Goal: Information Seeking & Learning: Learn about a topic

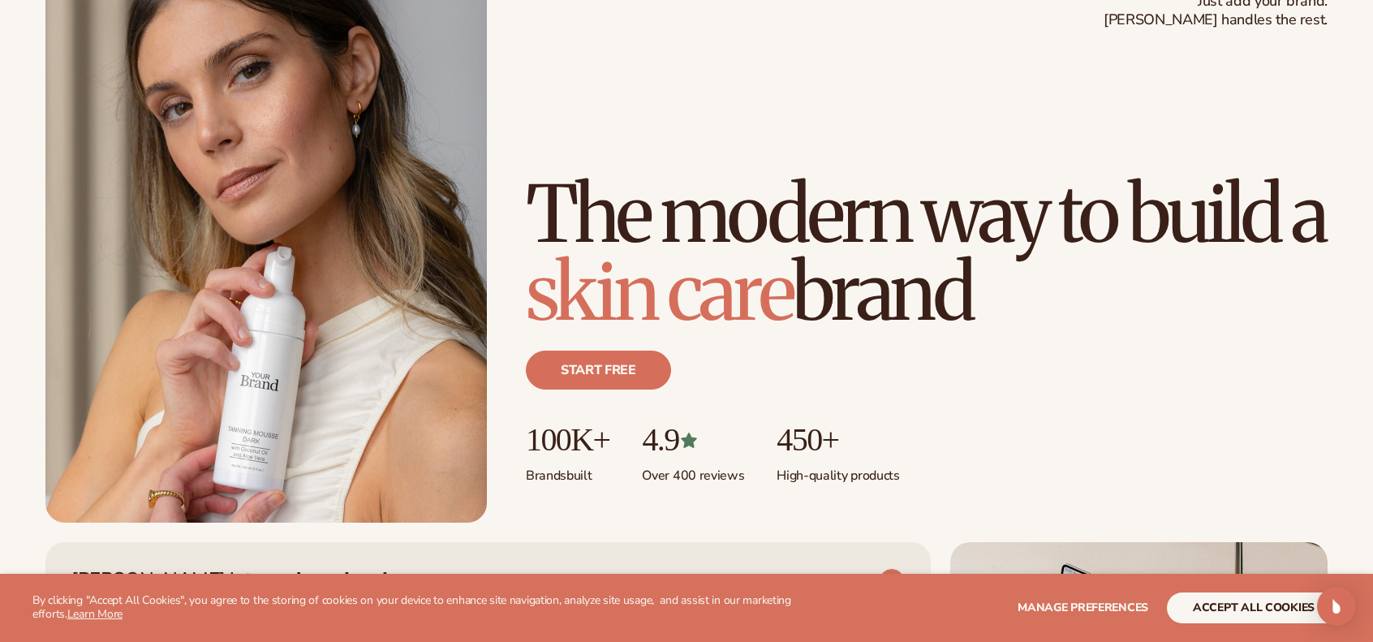
scroll to position [190, 0]
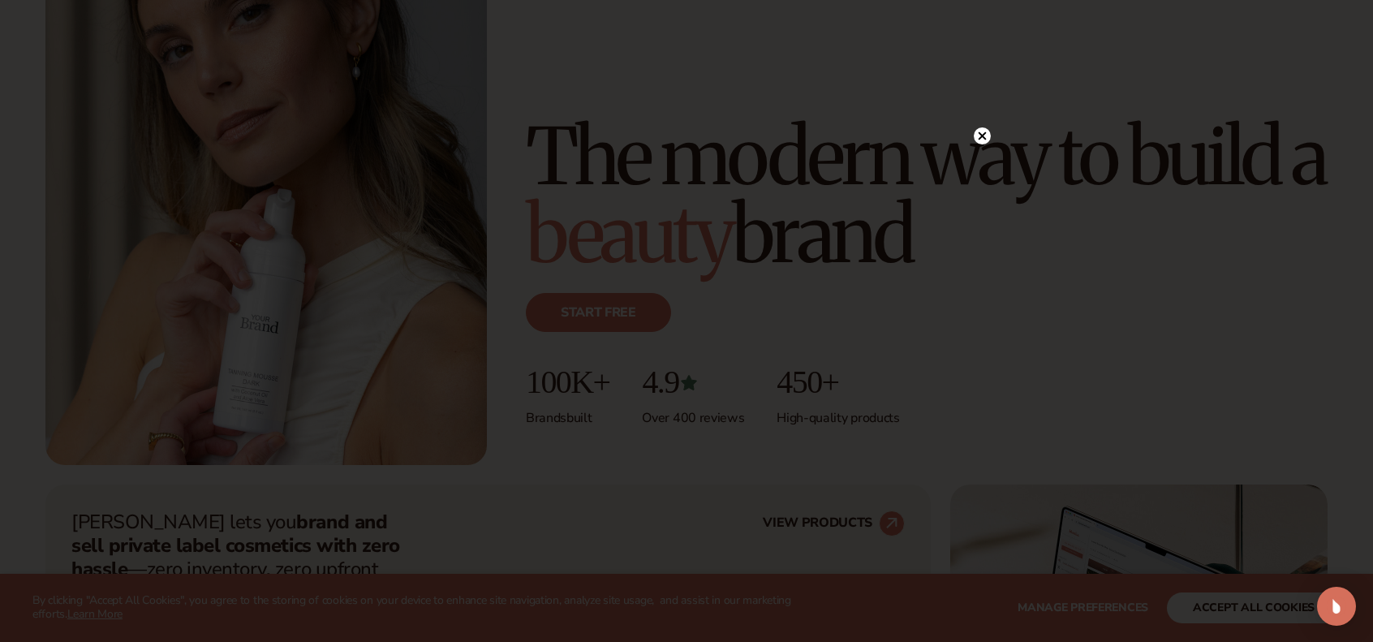
click at [981, 140] on circle at bounding box center [982, 135] width 17 height 17
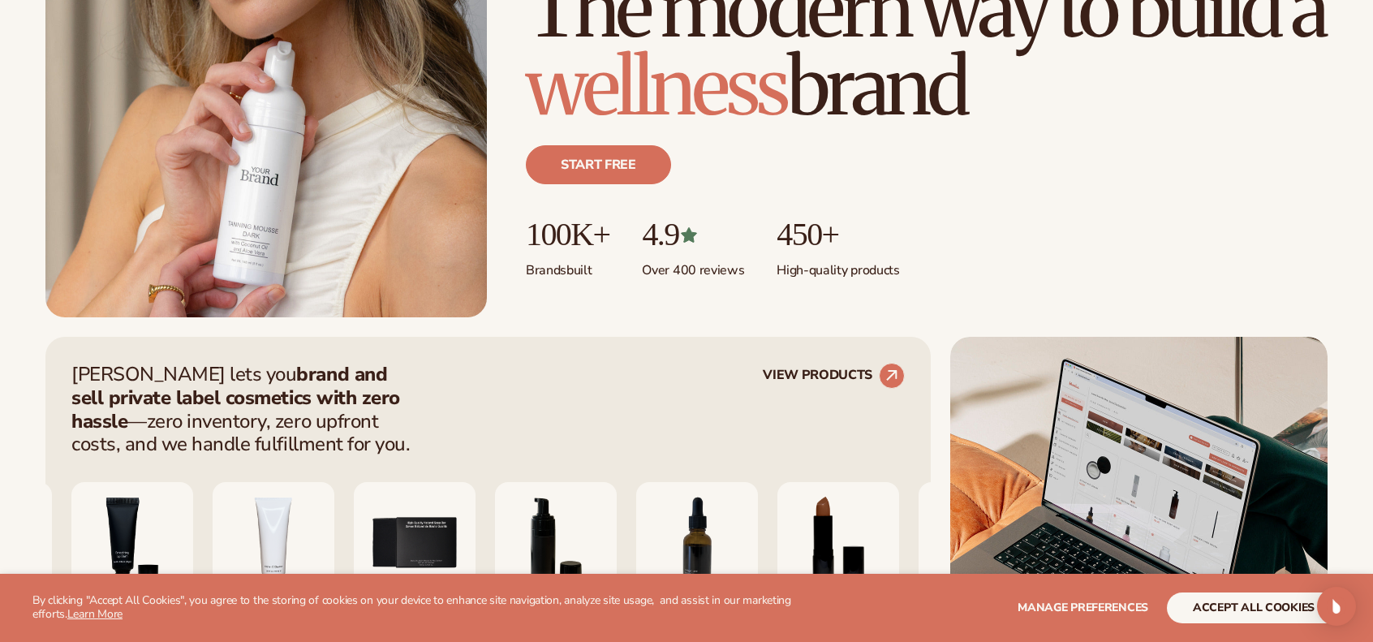
scroll to position [385, 0]
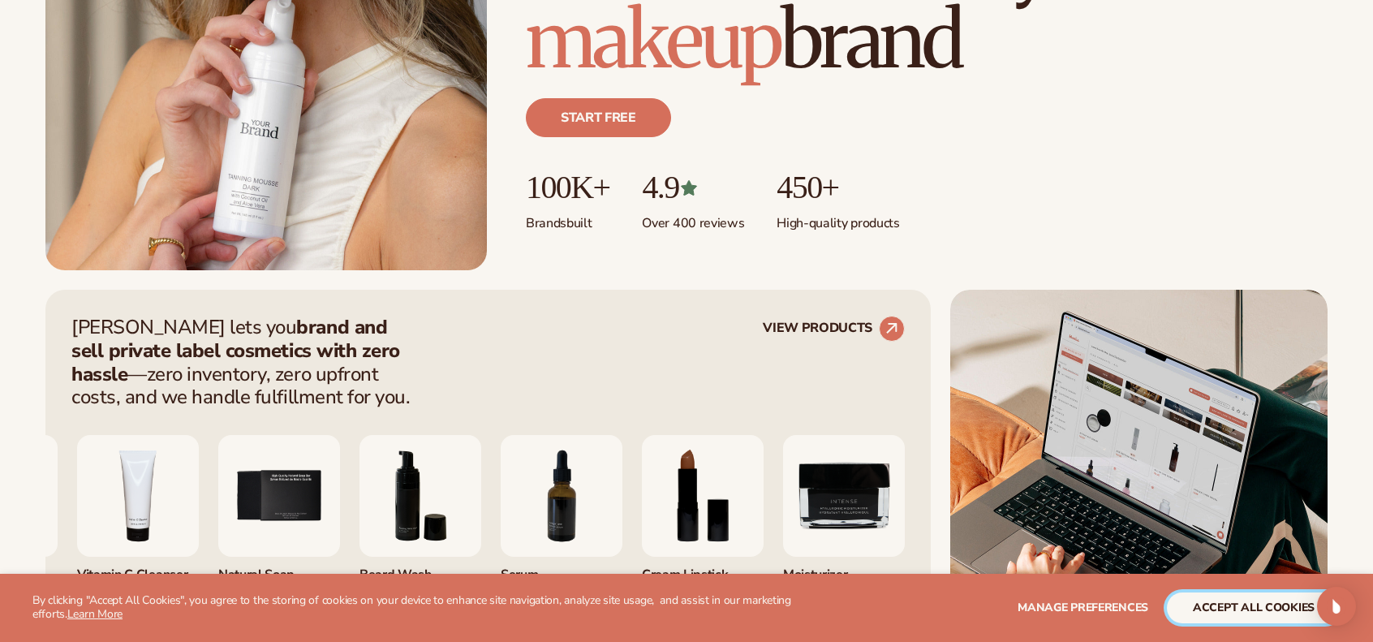
click at [1263, 597] on button "accept all cookies" at bounding box center [1254, 608] width 174 height 31
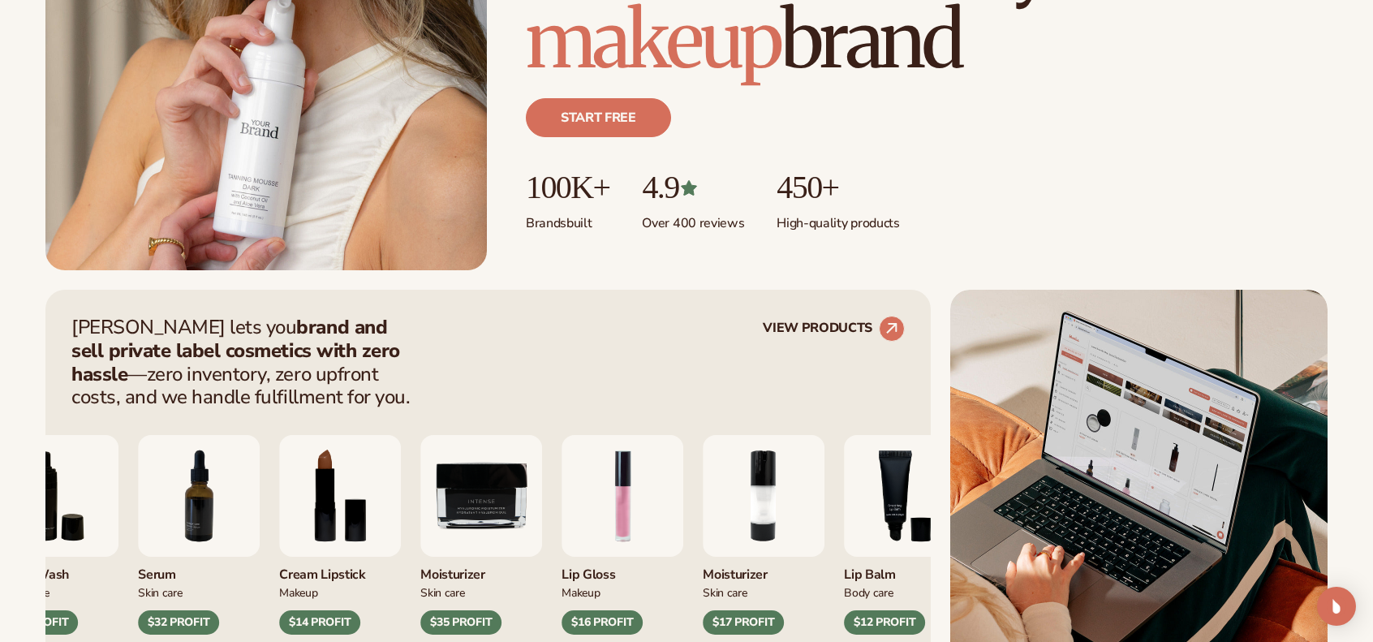
click at [332, 528] on img "8 / 9" at bounding box center [340, 496] width 122 height 122
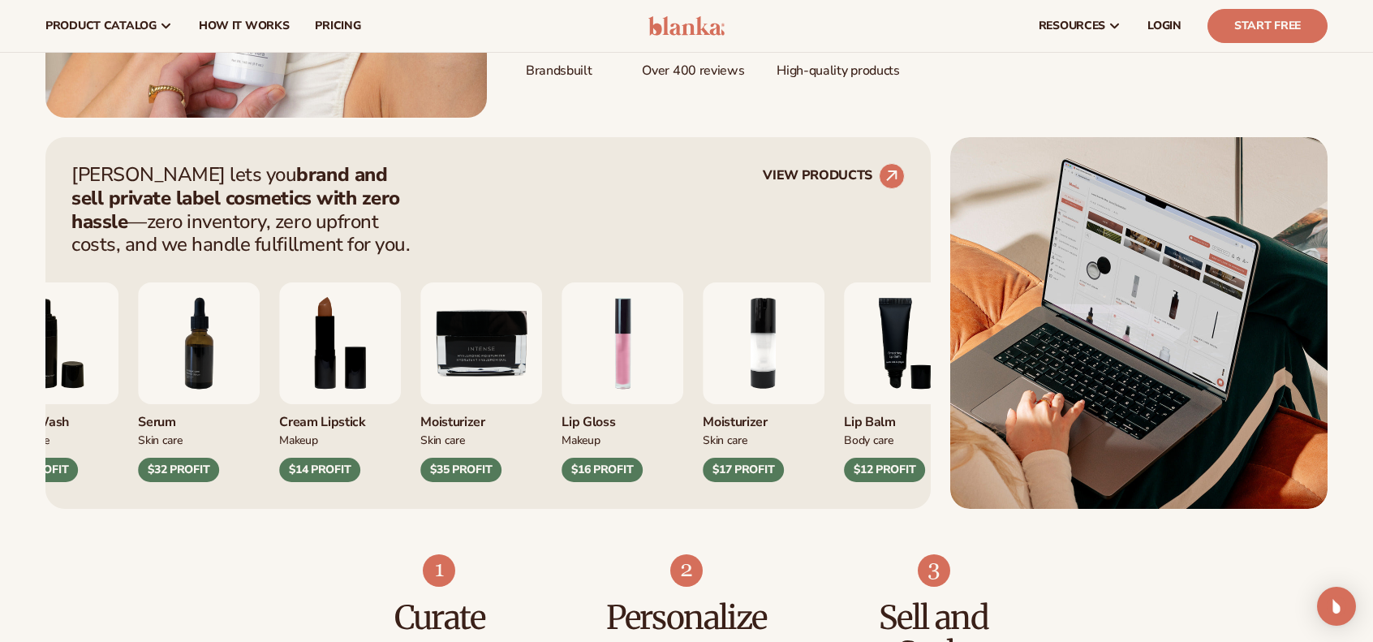
scroll to position [512, 0]
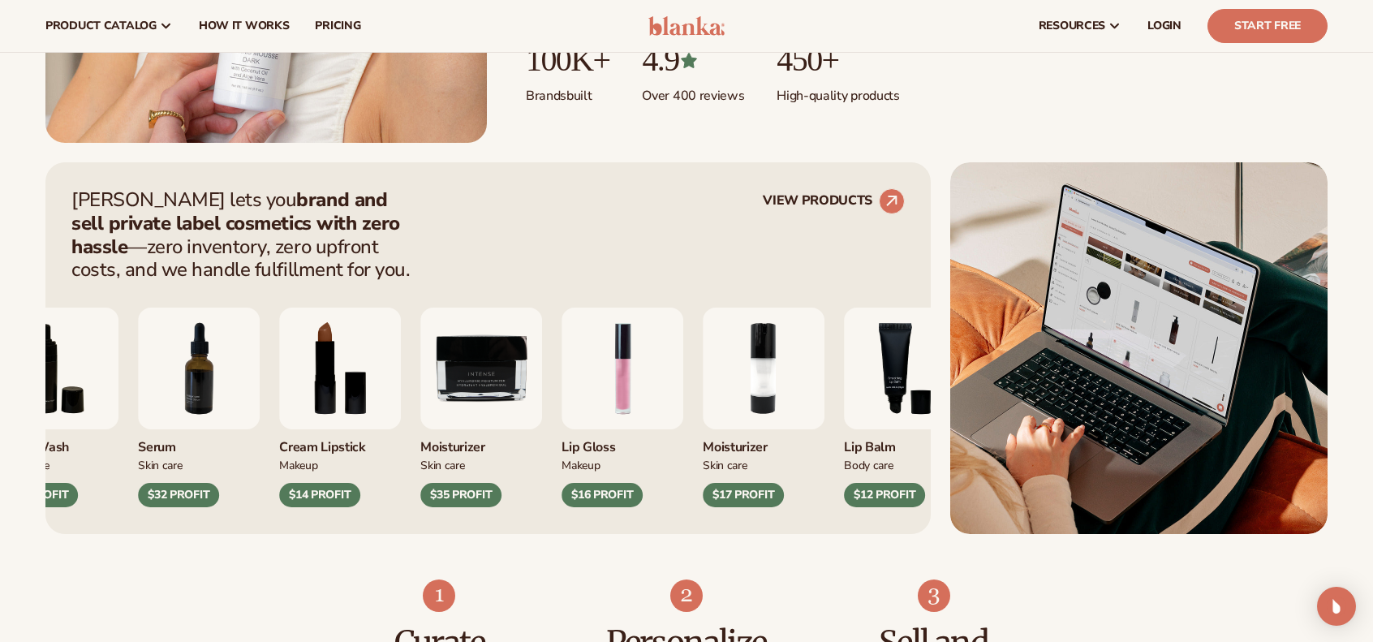
click at [328, 346] on img "8 / 9" at bounding box center [340, 369] width 122 height 122
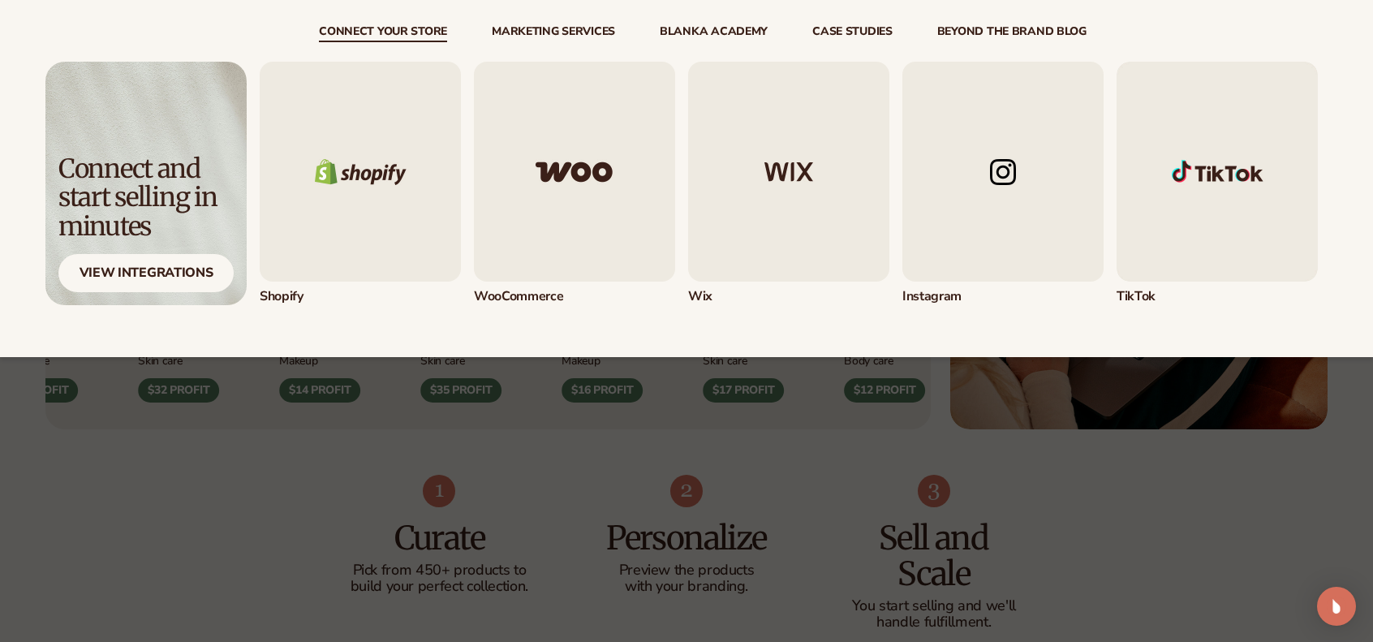
scroll to position [864, 0]
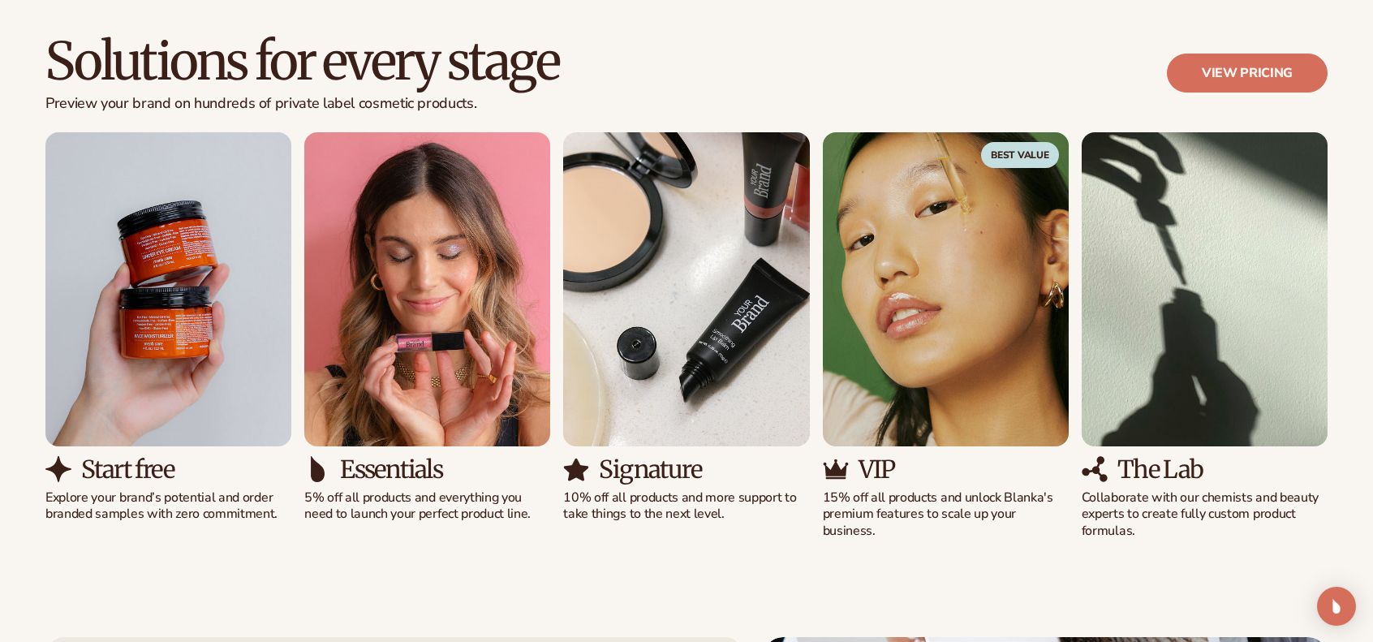
scroll to position [1467, 0]
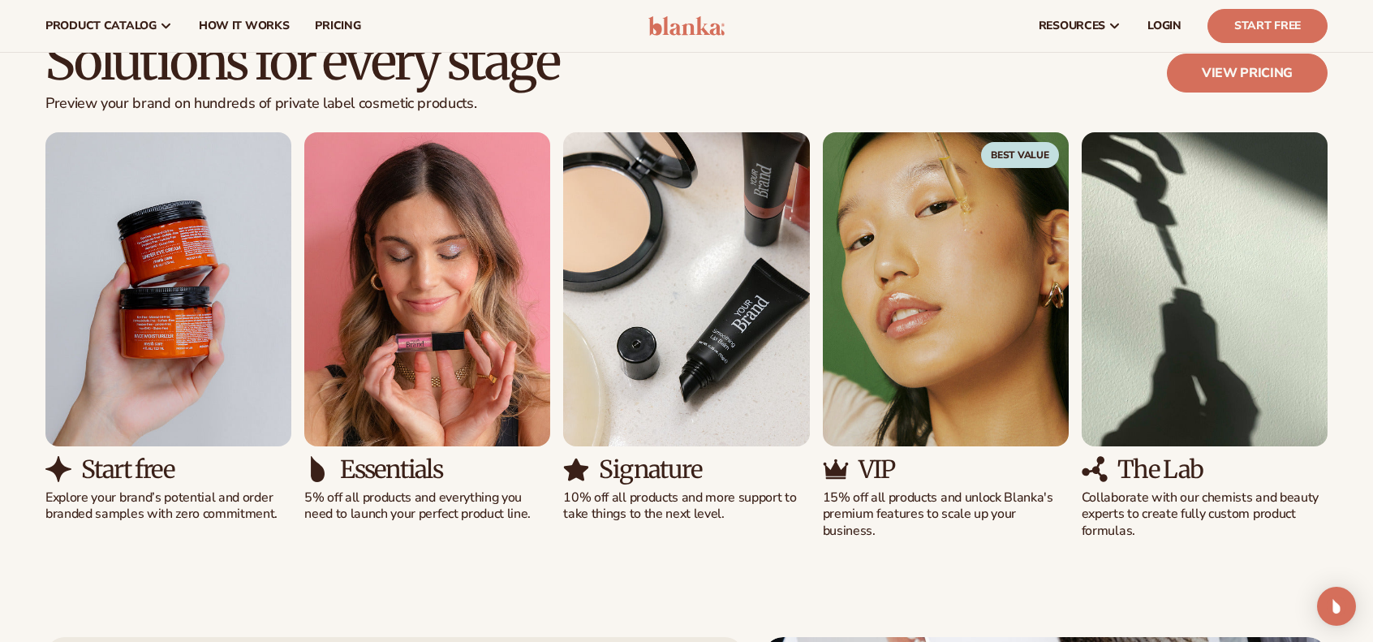
click at [1175, 469] on h3 "The Lab" at bounding box center [1161, 469] width 86 height 27
click at [1179, 360] on img "5 / 5" at bounding box center [1205, 289] width 246 height 314
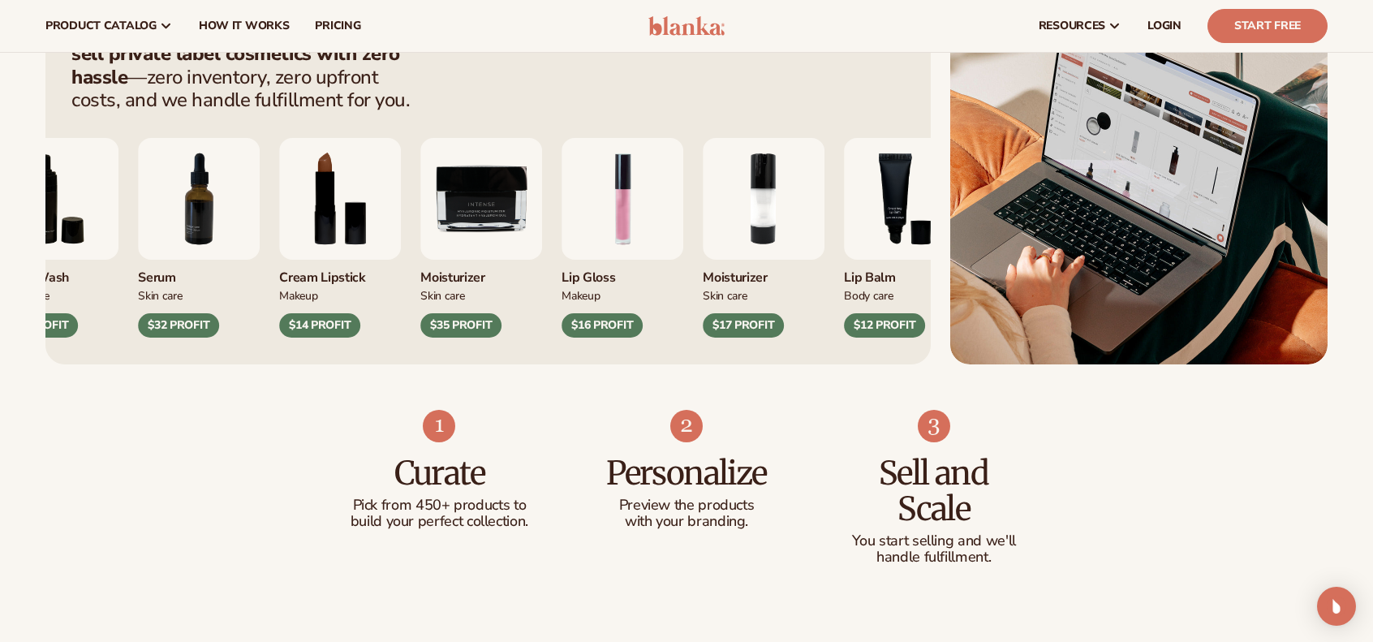
scroll to position [670, 0]
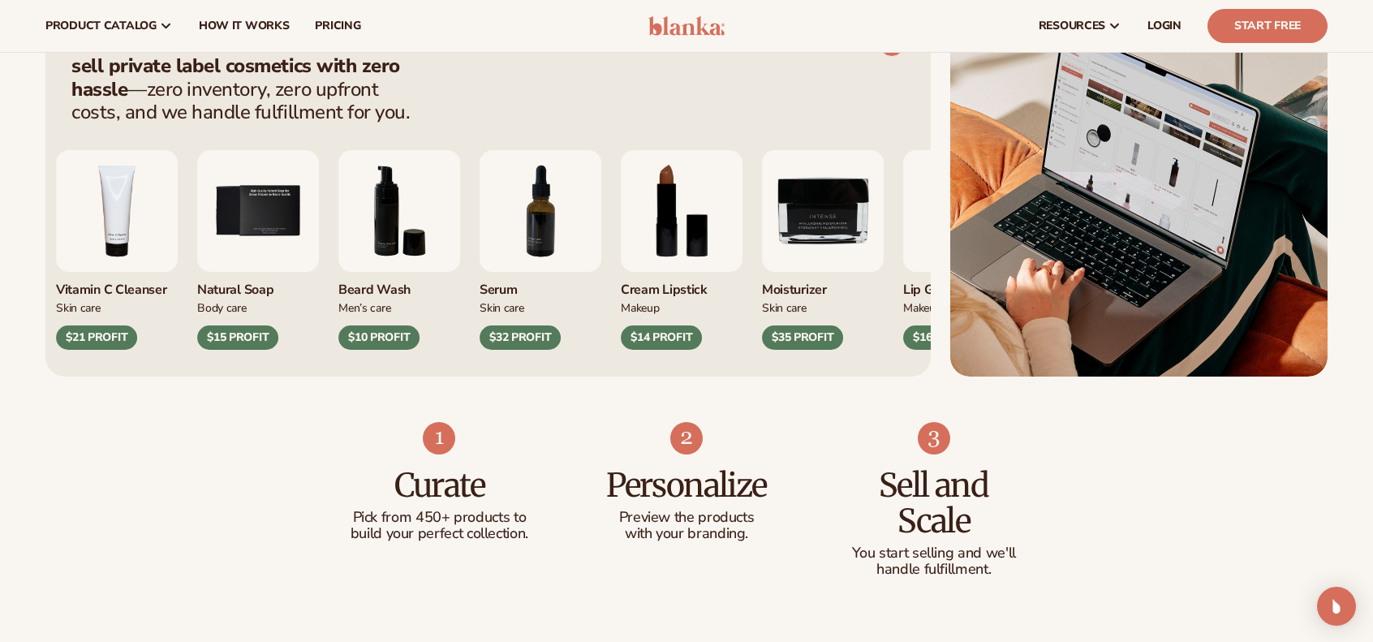
click at [658, 235] on img "8 / 9" at bounding box center [682, 211] width 122 height 122
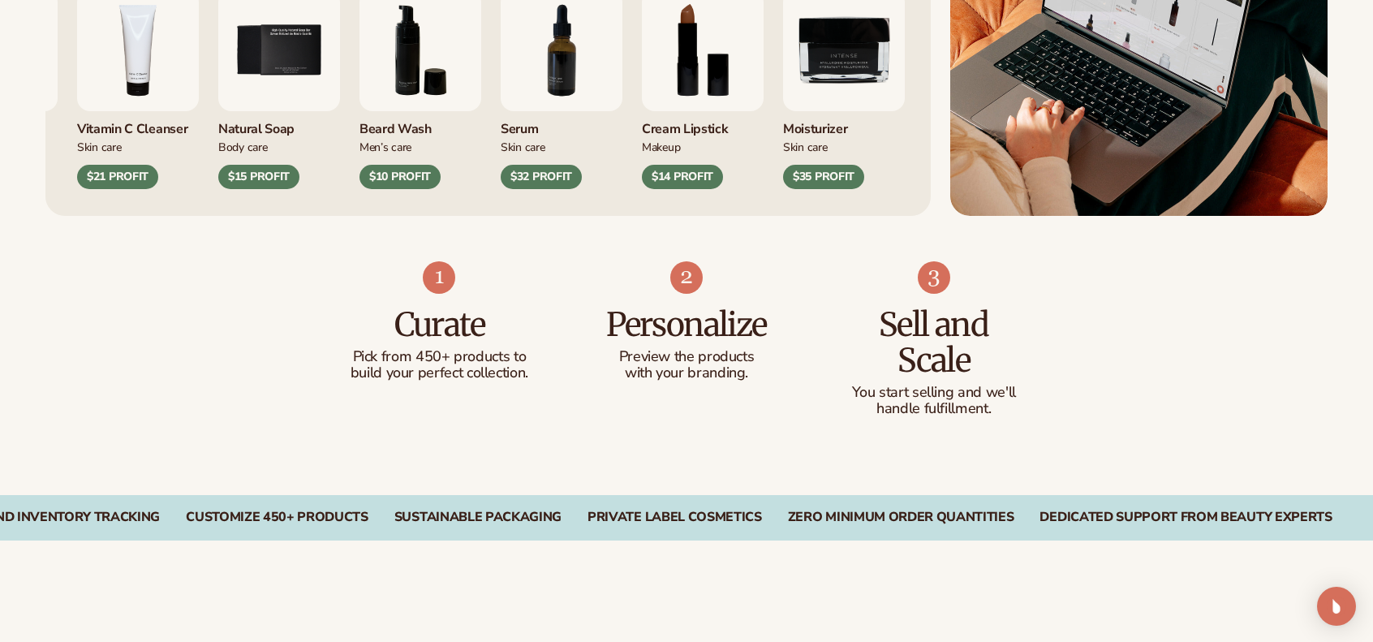
scroll to position [831, 0]
click at [474, 349] on p "Pick from 450+ products to build your perfect collection." at bounding box center [439, 364] width 183 height 32
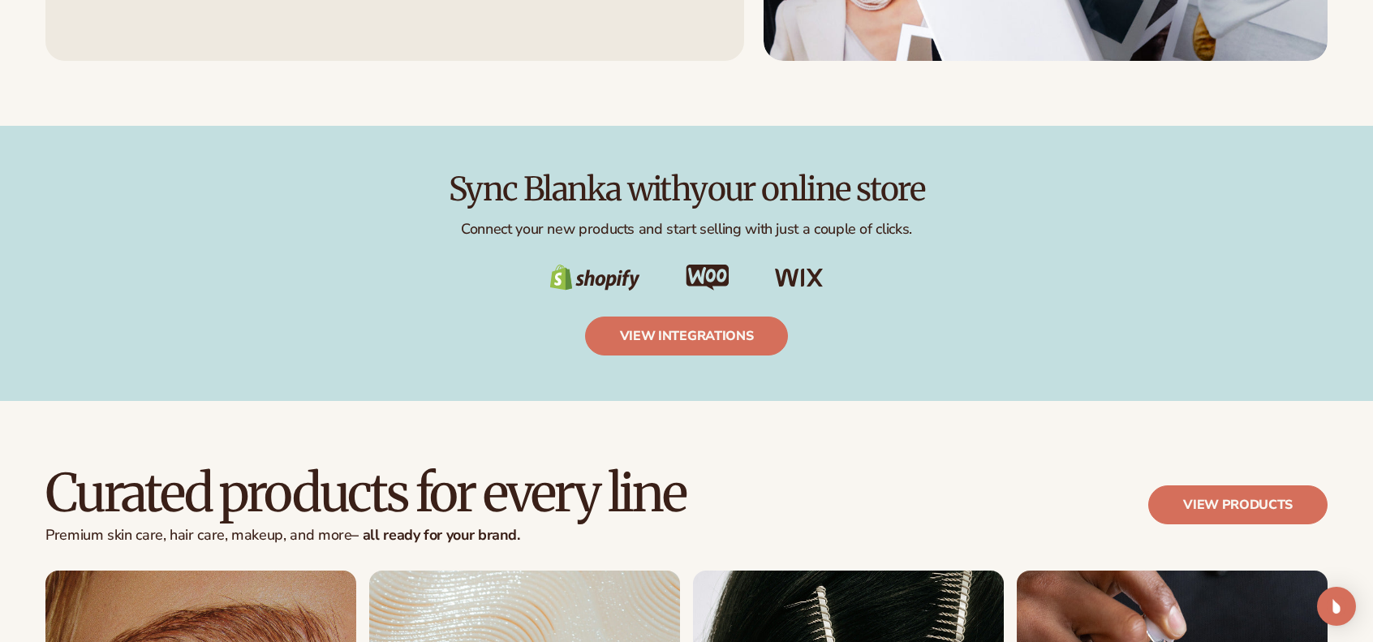
scroll to position [2756, 0]
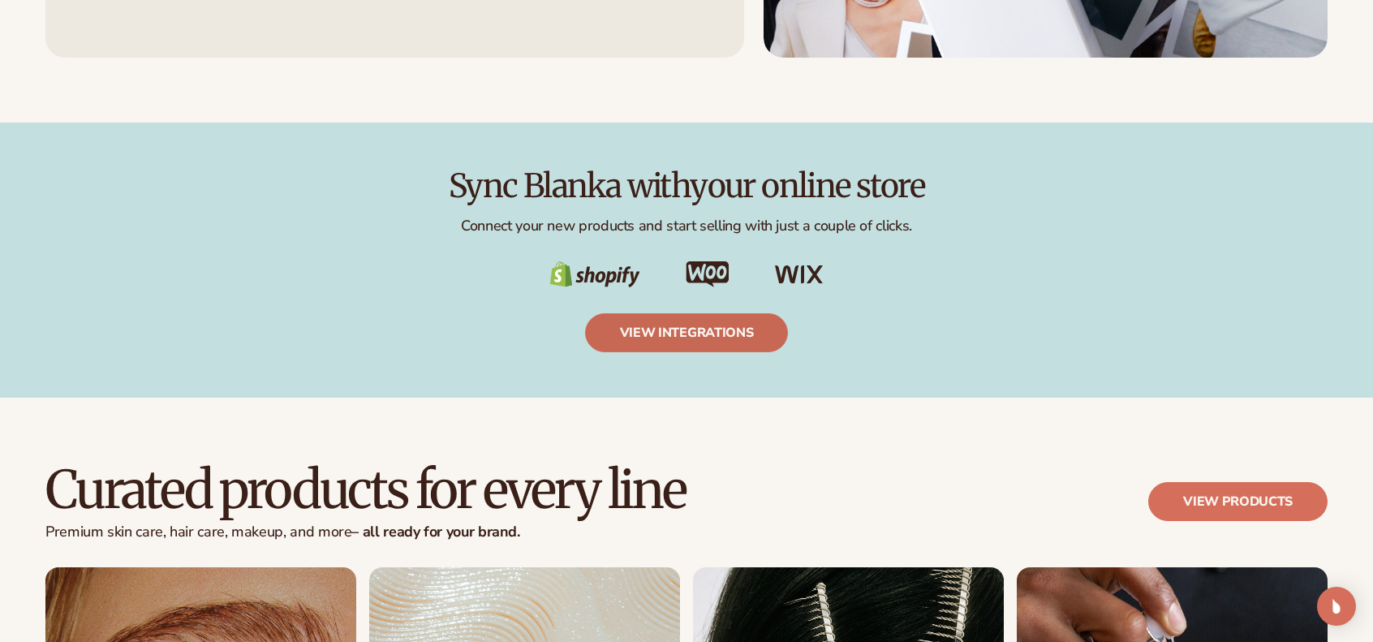
click at [686, 347] on link "view integrations" at bounding box center [687, 332] width 204 height 39
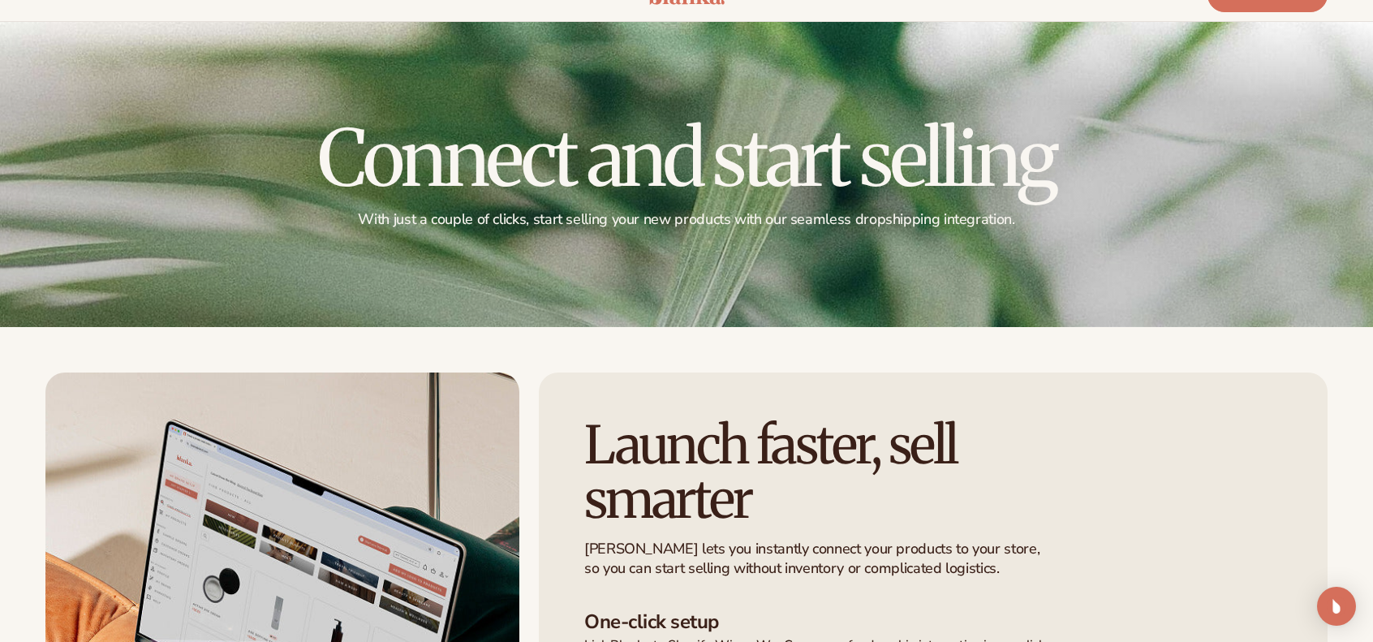
scroll to position [119, 0]
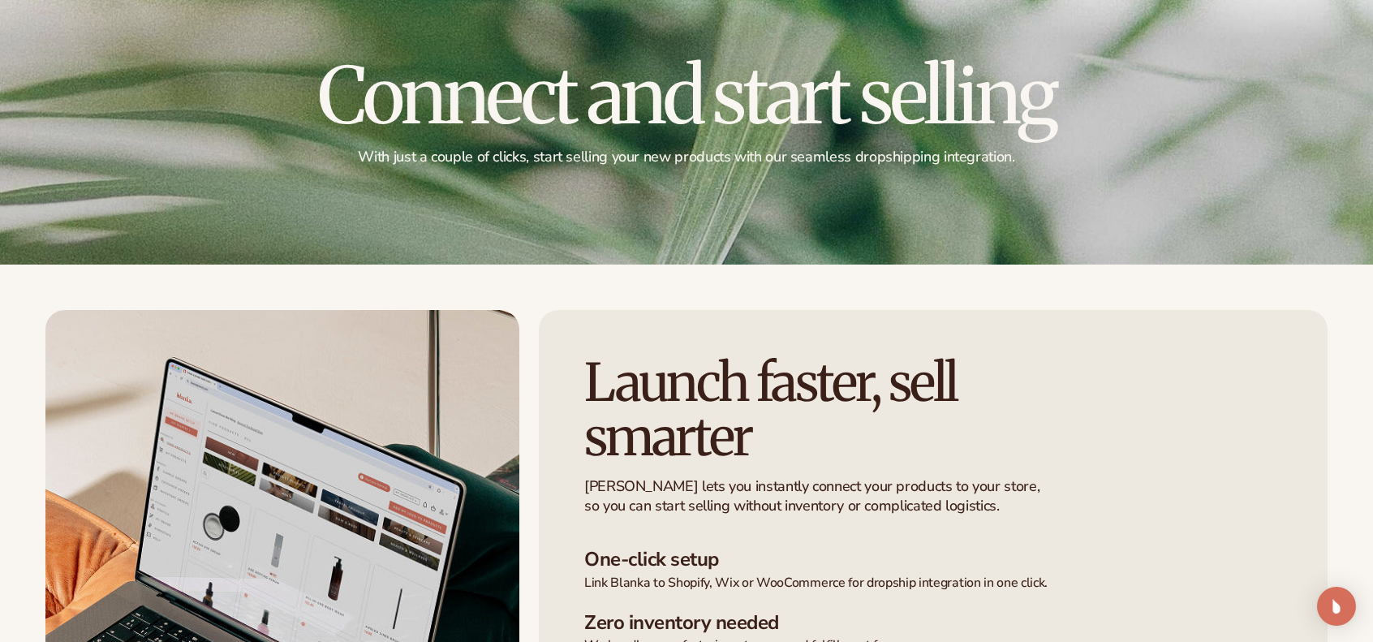
click at [1214, 464] on div "Launch faster,  sell smarter Blanka lets you instantly connect your products to…" at bounding box center [933, 606] width 789 height 593
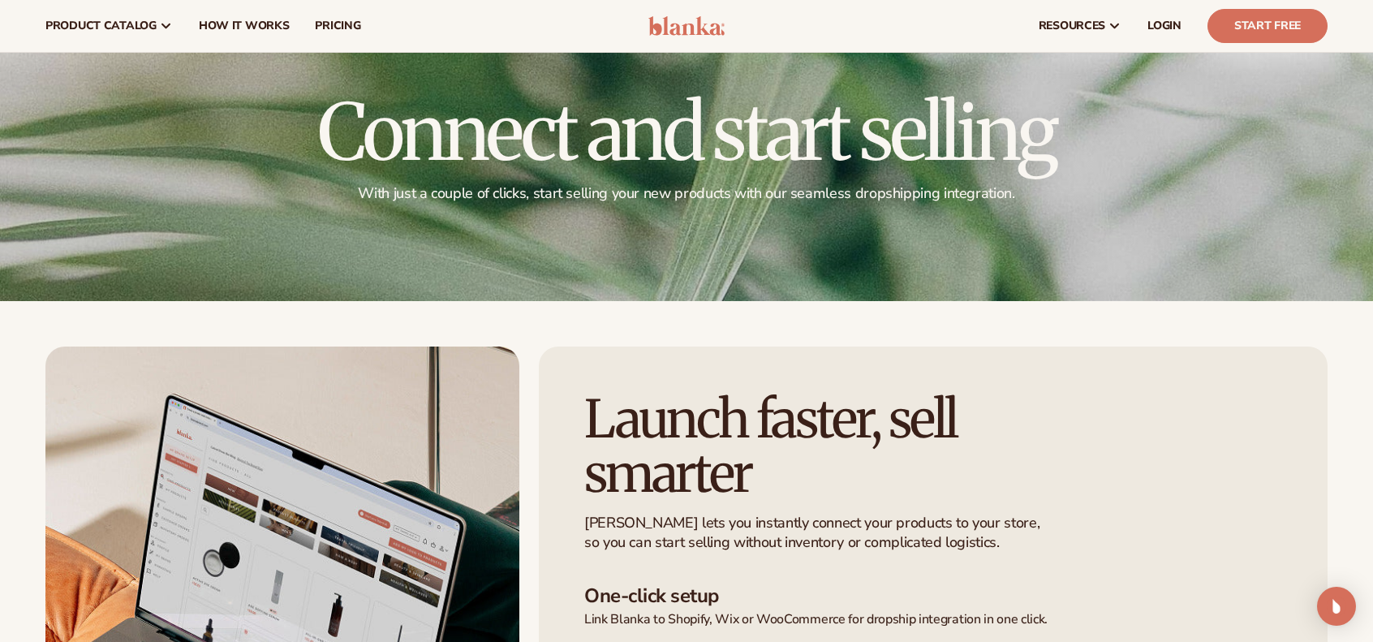
scroll to position [0, 0]
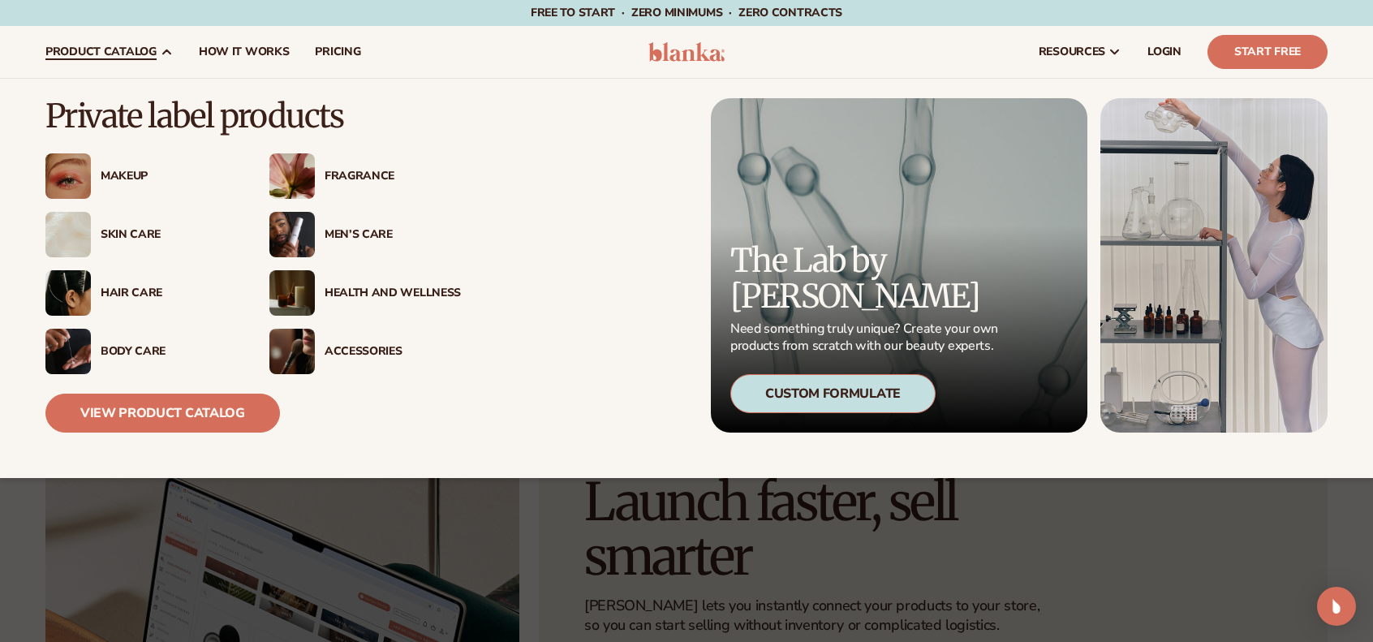
click at [132, 177] on div "Makeup" at bounding box center [169, 177] width 136 height 14
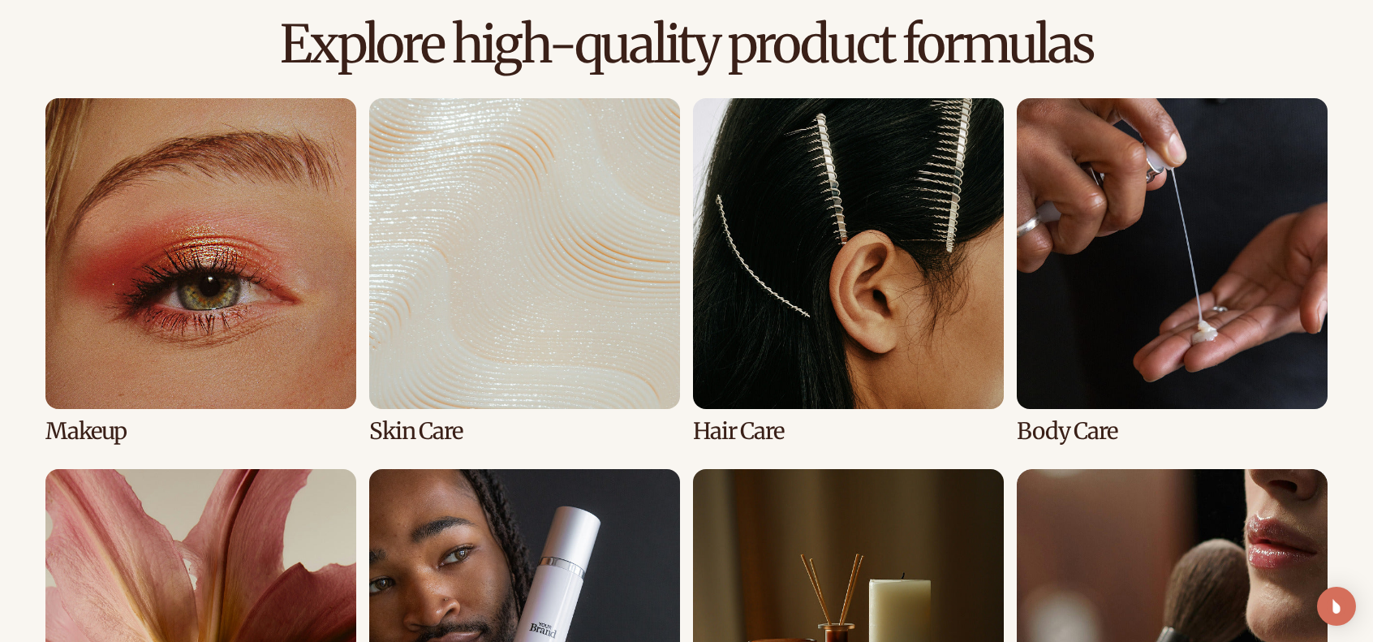
scroll to position [1123, 0]
click at [237, 235] on link "1 / 8" at bounding box center [200, 271] width 311 height 346
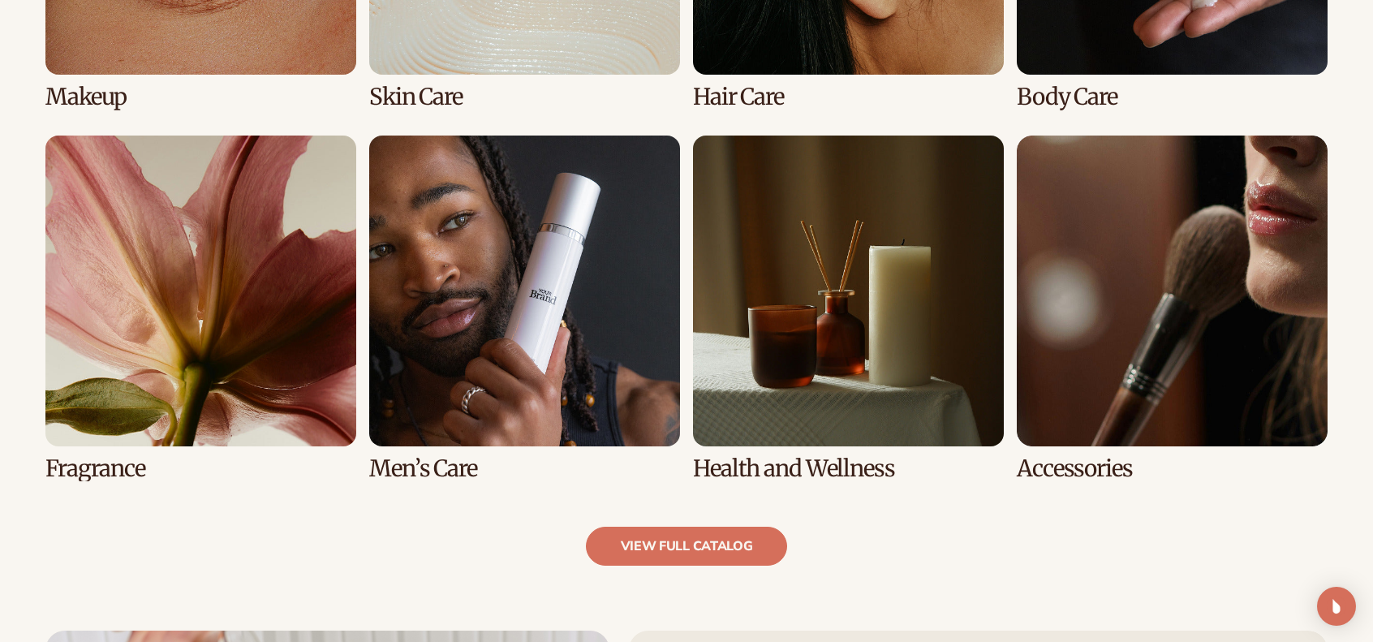
scroll to position [1481, 0]
click at [252, 315] on link "5 / 8" at bounding box center [200, 309] width 311 height 346
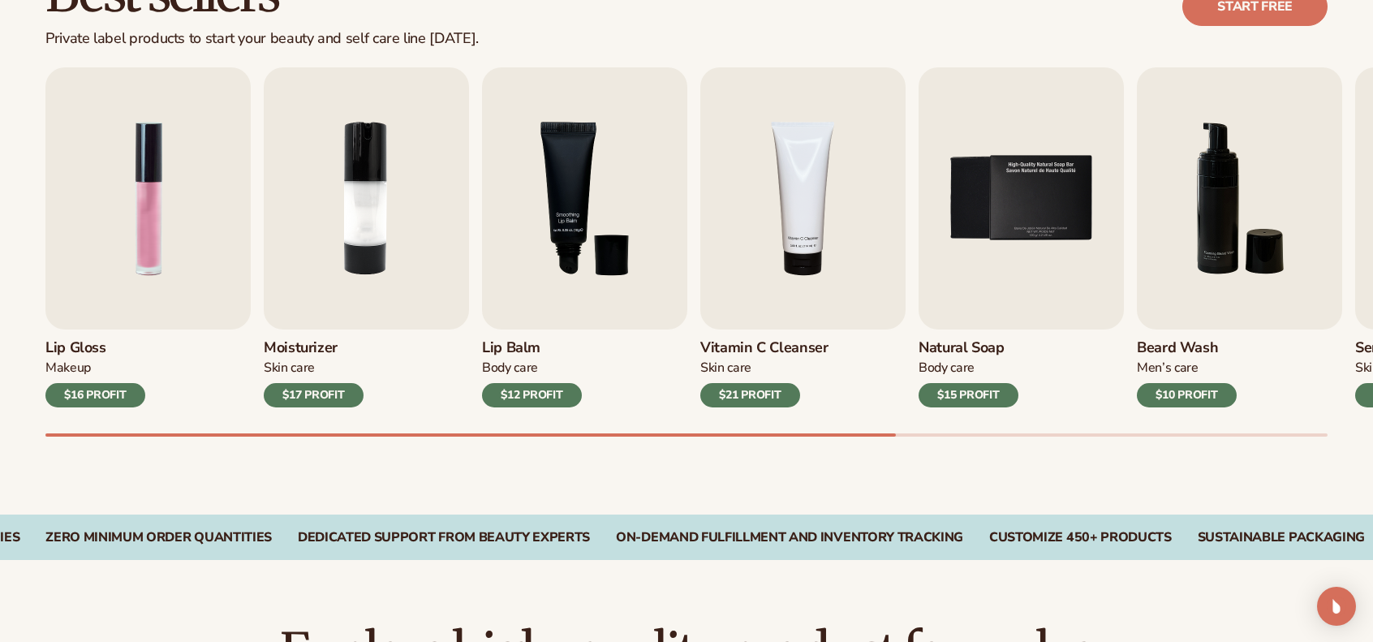
scroll to position [528, 0]
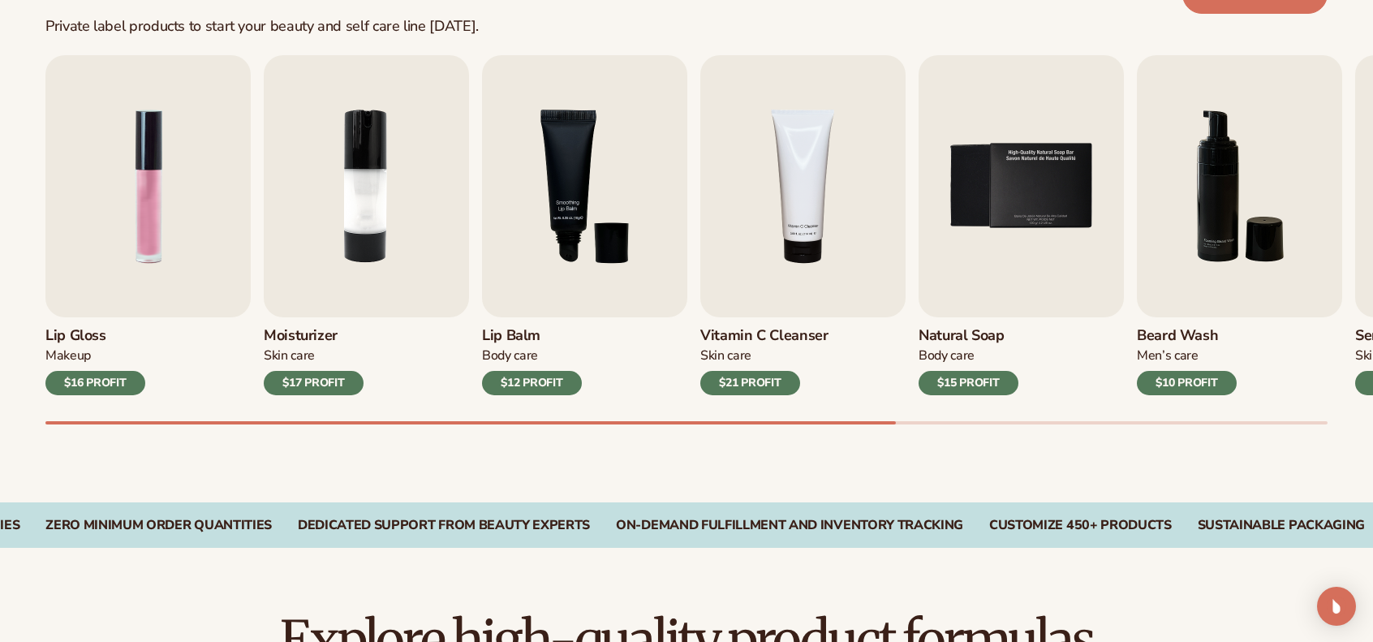
click at [142, 203] on img "1 / 9" at bounding box center [147, 186] width 205 height 262
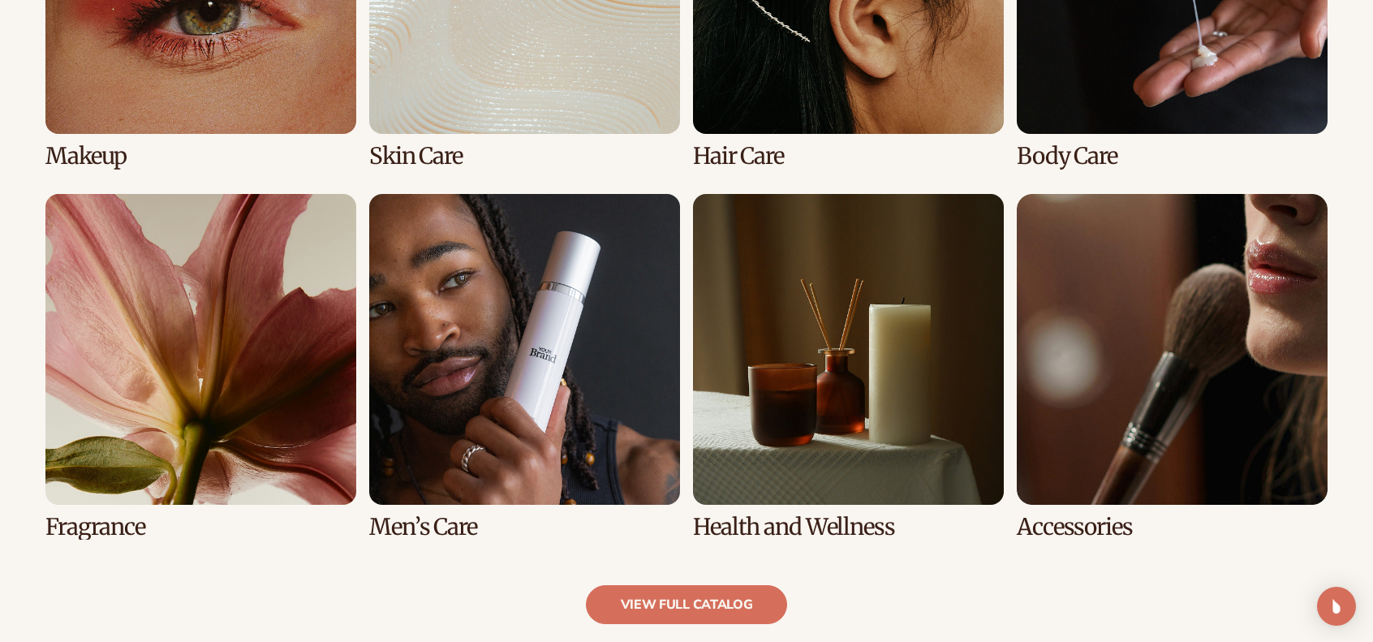
scroll to position [1399, 0]
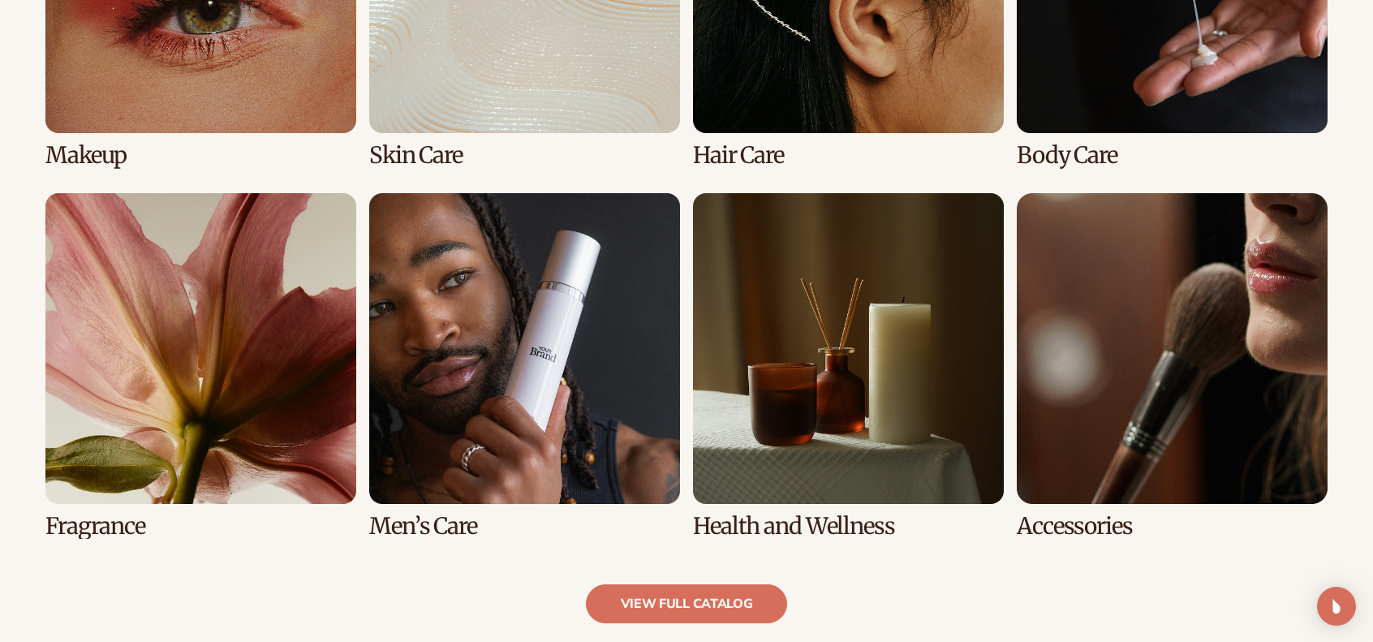
click at [1196, 343] on link "8 / 8" at bounding box center [1172, 366] width 311 height 346
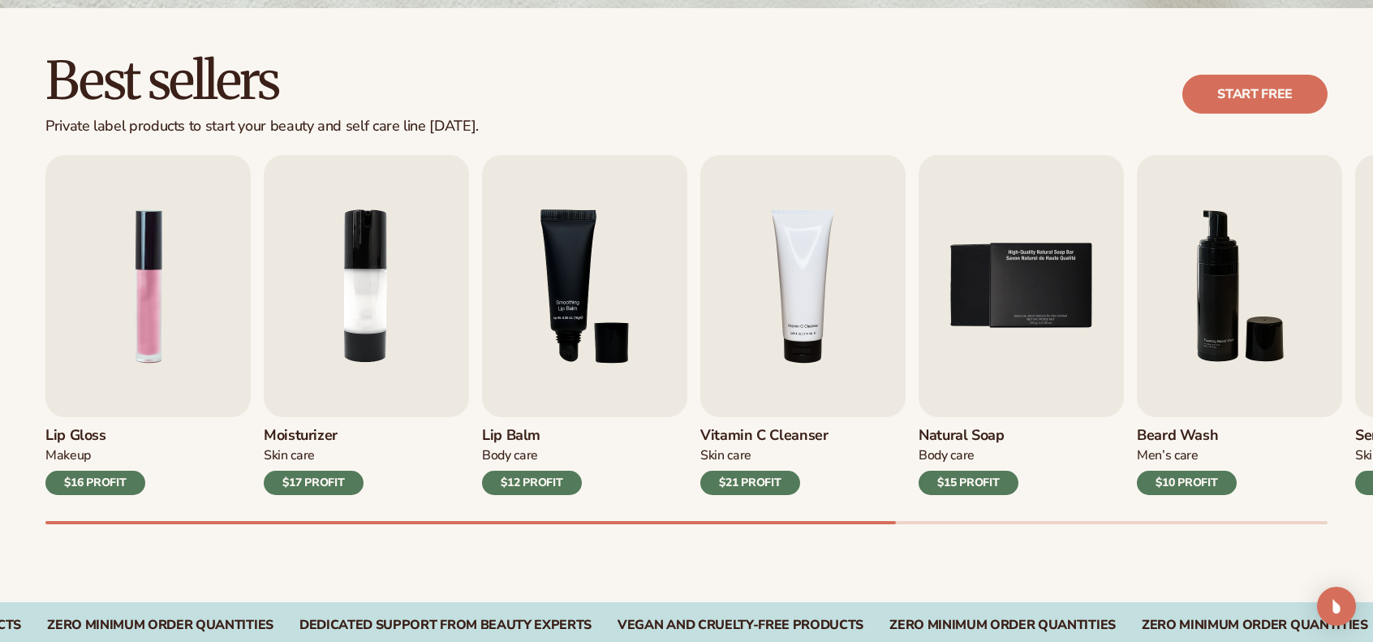
scroll to position [429, 0]
